Goal: Information Seeking & Learning: Understand process/instructions

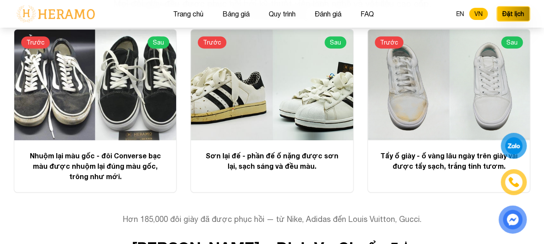
scroll to position [1829, 0]
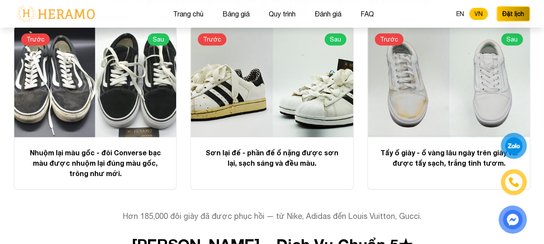
click at [234, 137] on div at bounding box center [272, 81] width 162 height 111
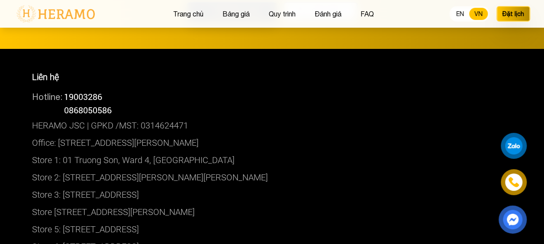
scroll to position [4766, 0]
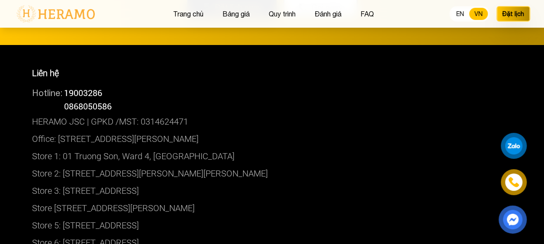
click at [512, 215] on img at bounding box center [512, 220] width 18 height 18
click at [513, 145] on div at bounding box center [514, 146] width 16 height 16
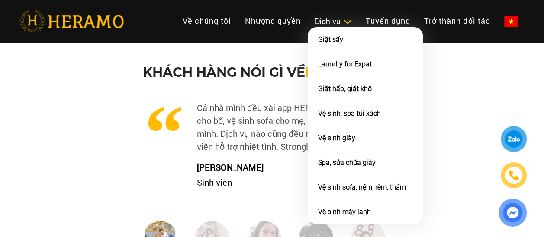
click at [339, 26] on div "Dịch vụ" at bounding box center [332, 22] width 37 height 12
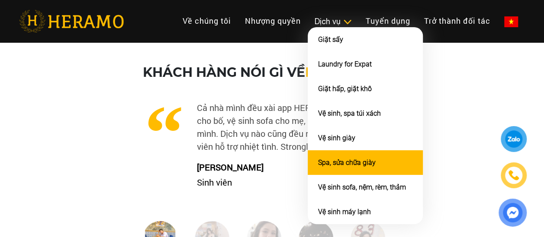
click at [353, 166] on li "Spa, sửa chữa giày" at bounding box center [364, 163] width 115 height 25
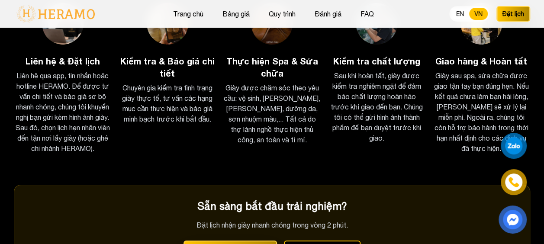
scroll to position [1451, 0]
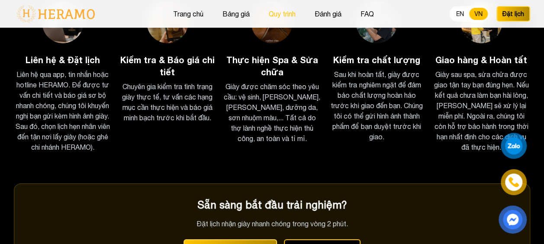
click at [284, 10] on button "Quy trình" at bounding box center [282, 13] width 32 height 11
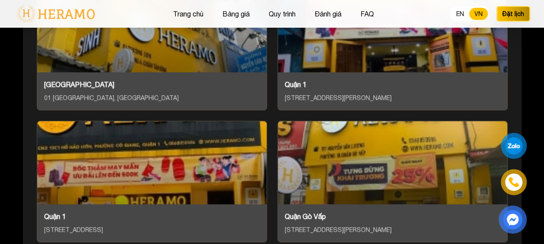
scroll to position [3641, 0]
